Goal: Obtain resource: Download file/media

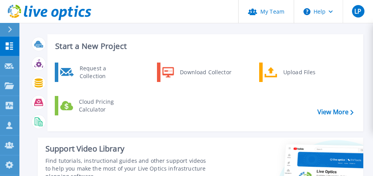
scroll to position [8, 0]
click at [11, 85] on icon at bounding box center [9, 85] width 9 height 7
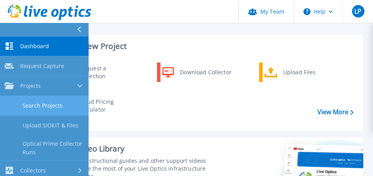
click at [32, 104] on link "Search Projects" at bounding box center [44, 106] width 89 height 20
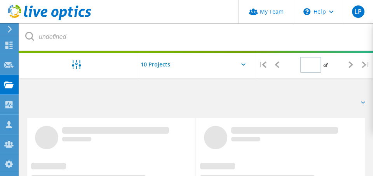
type input "1"
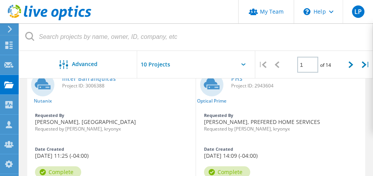
scroll to position [54, 0]
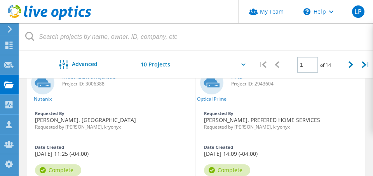
click at [59, 172] on div "Complete" at bounding box center [58, 171] width 46 height 12
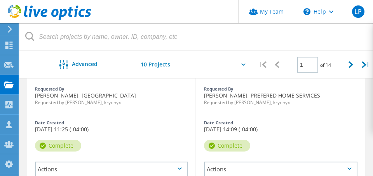
scroll to position [95, 0]
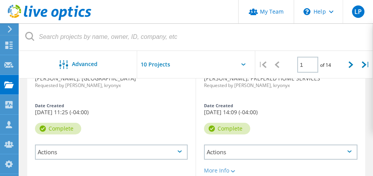
click at [116, 151] on div "Actions" at bounding box center [111, 152] width 153 height 15
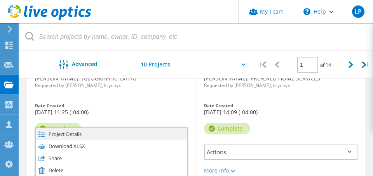
click at [64, 135] on div "Project Details" at bounding box center [111, 134] width 151 height 12
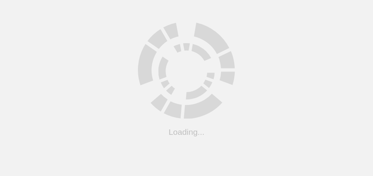
scroll to position [95, 0]
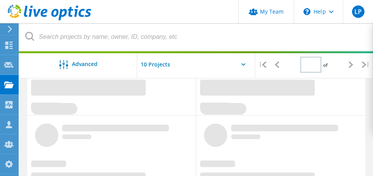
type input "1"
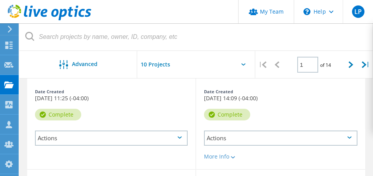
scroll to position [110, 0]
click at [104, 139] on div "Actions" at bounding box center [111, 137] width 153 height 15
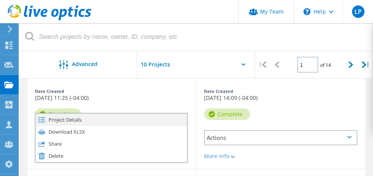
click at [70, 121] on div "Project Details" at bounding box center [111, 120] width 151 height 12
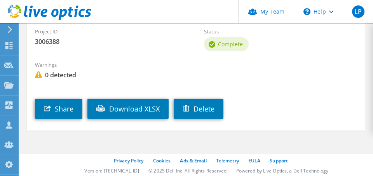
scroll to position [166, 0]
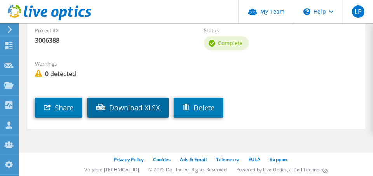
click at [133, 109] on link "Download XLSX" at bounding box center [128, 108] width 81 height 20
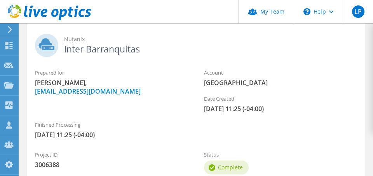
scroll to position [0, 0]
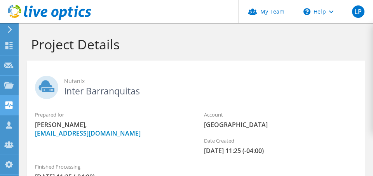
click at [6, 107] on use at bounding box center [8, 105] width 7 height 7
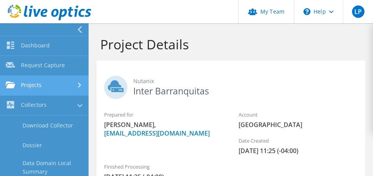
click at [36, 88] on link "Projects" at bounding box center [44, 86] width 89 height 20
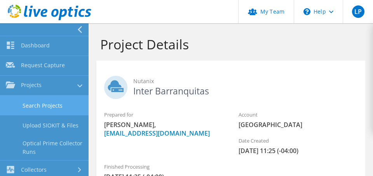
click at [36, 104] on link "Search Projects" at bounding box center [44, 106] width 89 height 20
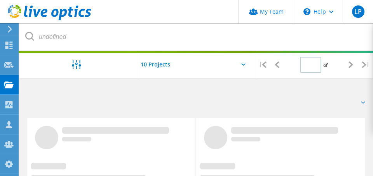
type input "1"
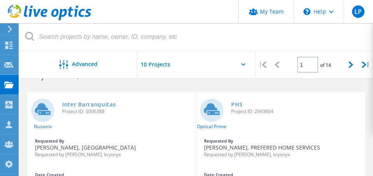
scroll to position [26, 0]
click at [243, 65] on icon at bounding box center [244, 64] width 4 height 2
click at [242, 66] on div at bounding box center [196, 67] width 118 height 32
click at [243, 64] on icon at bounding box center [244, 64] width 4 height 2
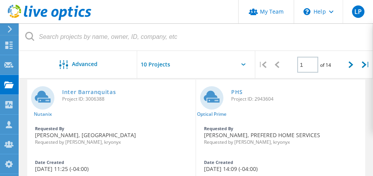
scroll to position [0, 0]
